Goal: Find contact information: Find contact information

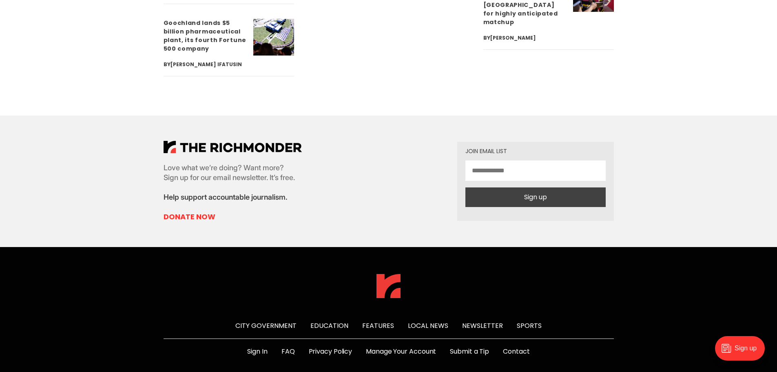
scroll to position [3088, 0]
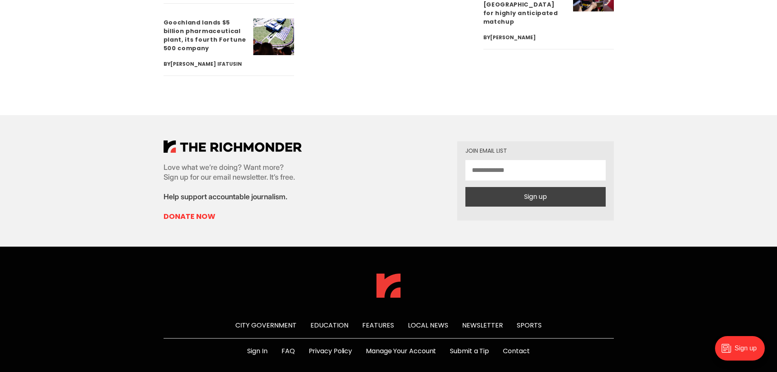
click at [535, 282] on div "City Government Education Features Local News Newsletter Sports Sign In FAQ Pri…" at bounding box center [389, 347] width 476 height 149
click at [530, 346] on link "Contact" at bounding box center [516, 351] width 27 height 10
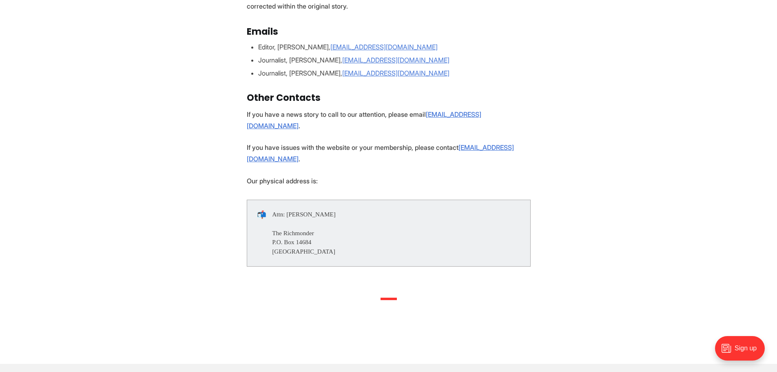
scroll to position [163, 0]
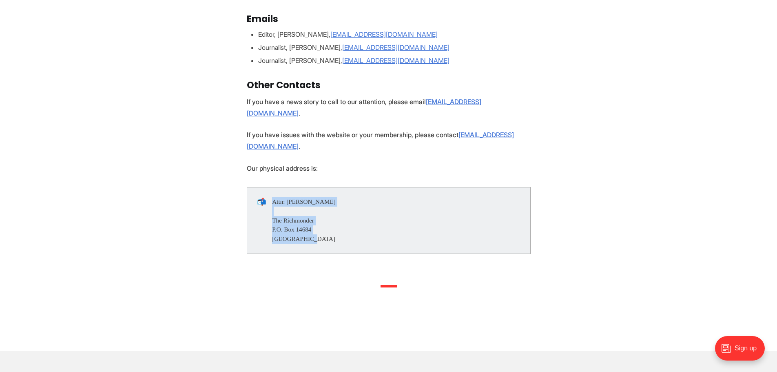
drag, startPoint x: 271, startPoint y: 228, endPoint x: 311, endPoint y: 226, distance: 40.0
click at [311, 226] on div "📬 Attn: Michael Phillips The Richmonder P.O. Box 14684 Richmond, VA 23221" at bounding box center [389, 220] width 284 height 67
click at [311, 226] on div "Attn: Michael Phillips The Richmonder P.O. Box 14684 Richmond, VA 23221" at bounding box center [304, 220] width 64 height 47
drag, startPoint x: 314, startPoint y: 227, endPoint x: 273, endPoint y: 227, distance: 40.4
click at [273, 227] on div "Attn: Michael Phillips The Richmonder P.O. Box 14684 Richmond, VA 23221" at bounding box center [304, 220] width 64 height 47
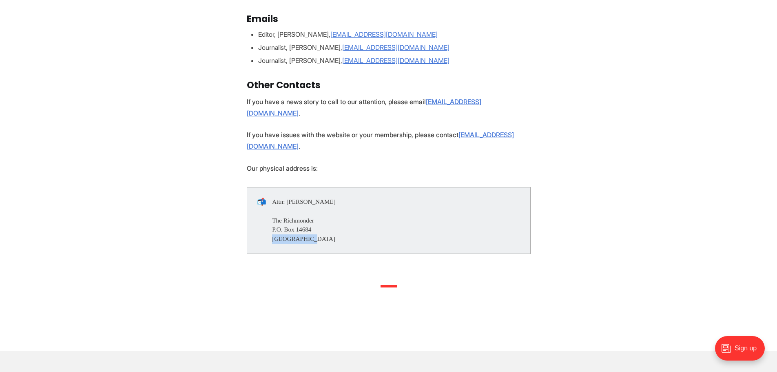
copy div "Richmond, VA"
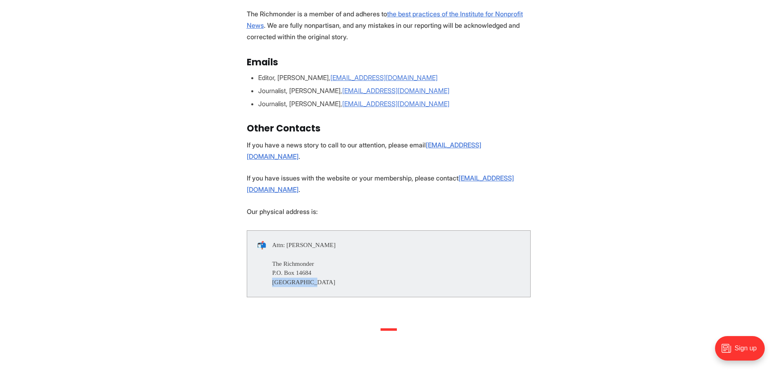
scroll to position [367, 0]
